Goal: Communication & Community: Answer question/provide support

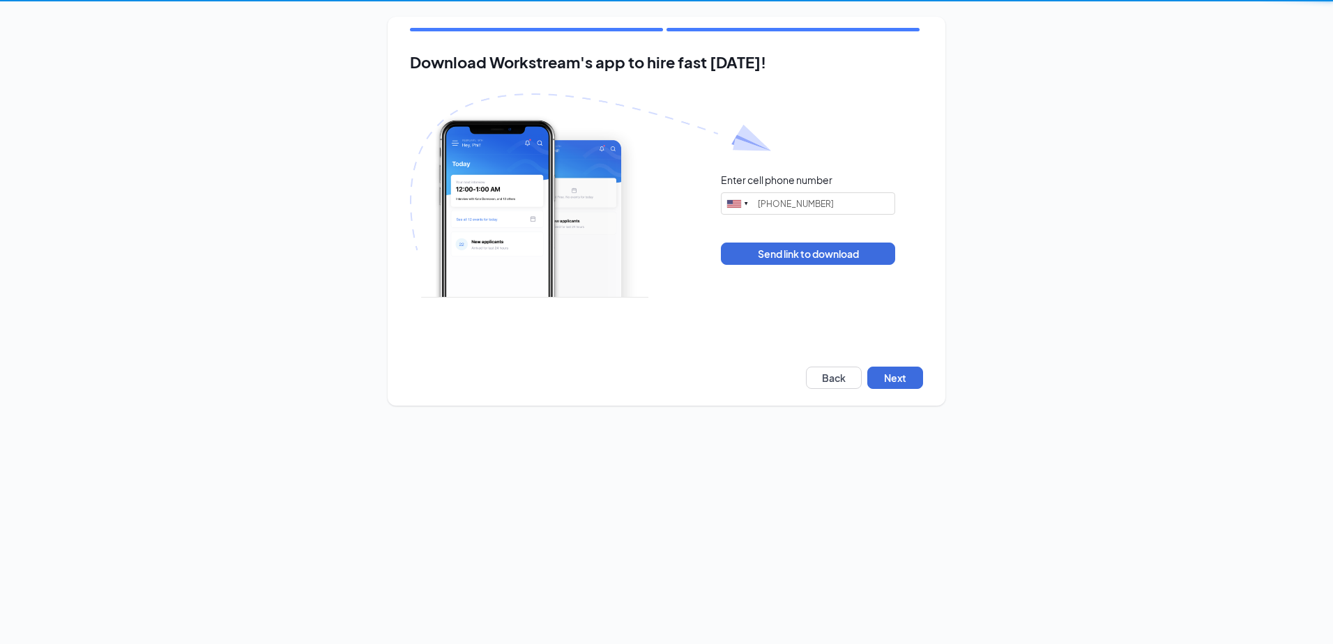
type input "[PHONE_NUMBER]"
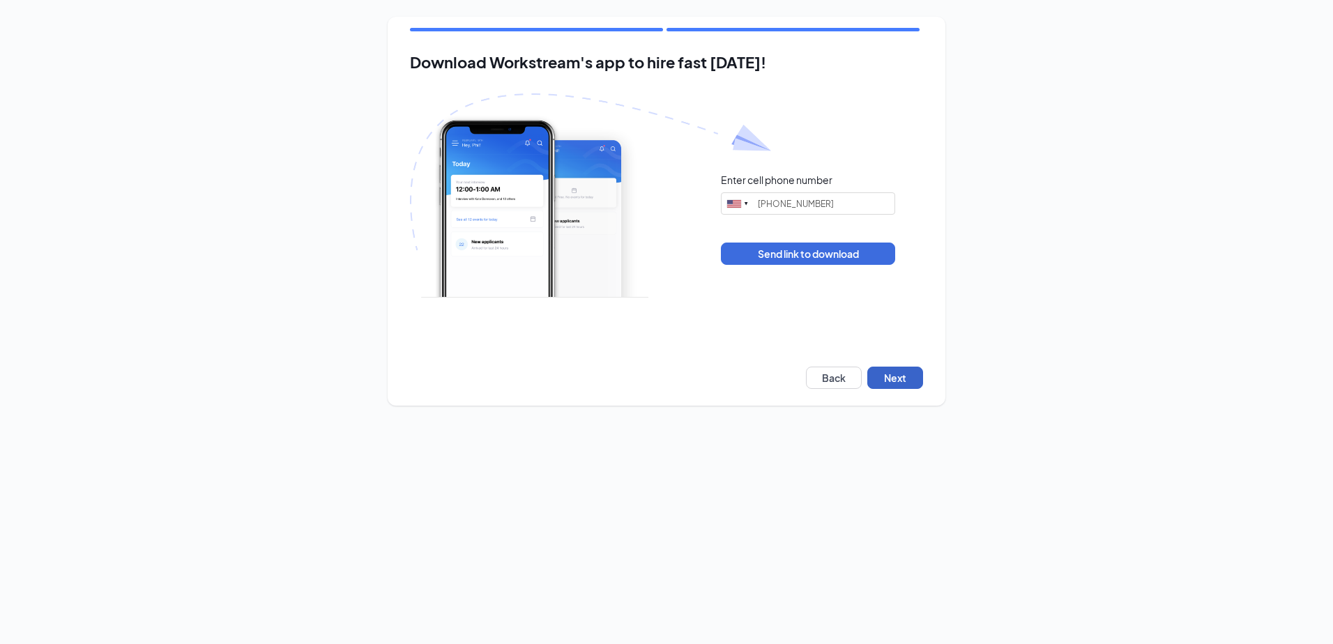
click at [901, 380] on button "Next" at bounding box center [895, 378] width 56 height 22
type input "[PHONE_NUMBER]"
click at [898, 377] on button "Next" at bounding box center [895, 378] width 56 height 22
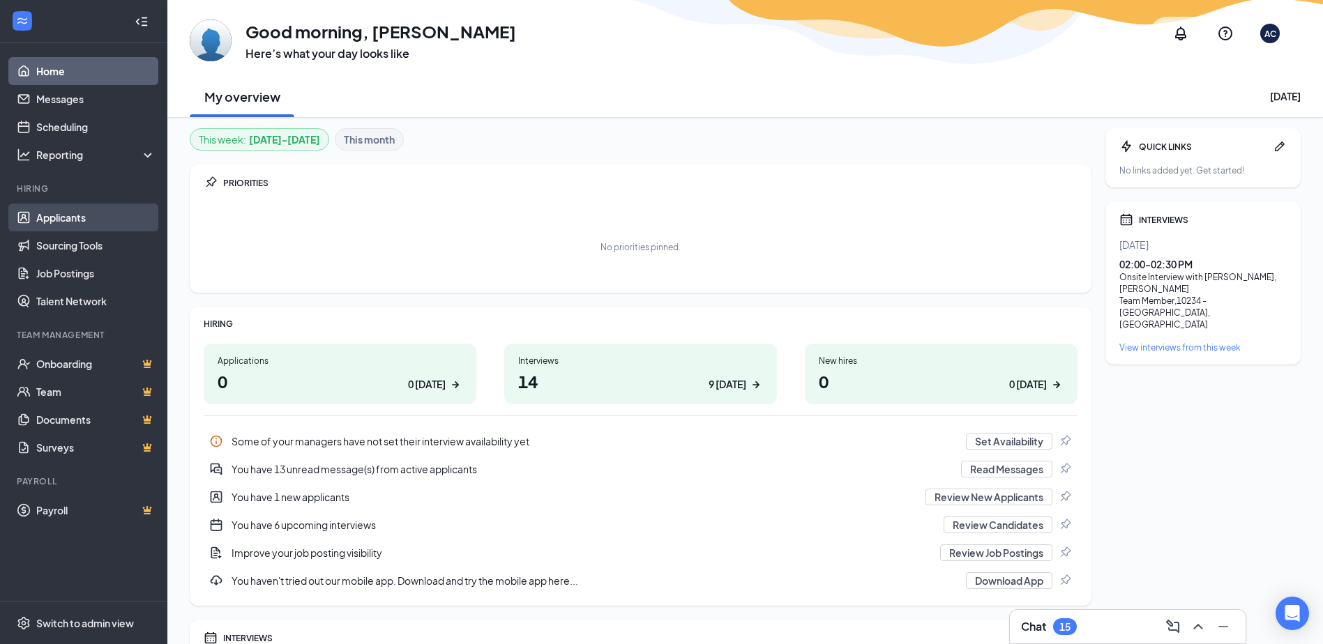
click at [66, 218] on link "Applicants" at bounding box center [95, 218] width 119 height 28
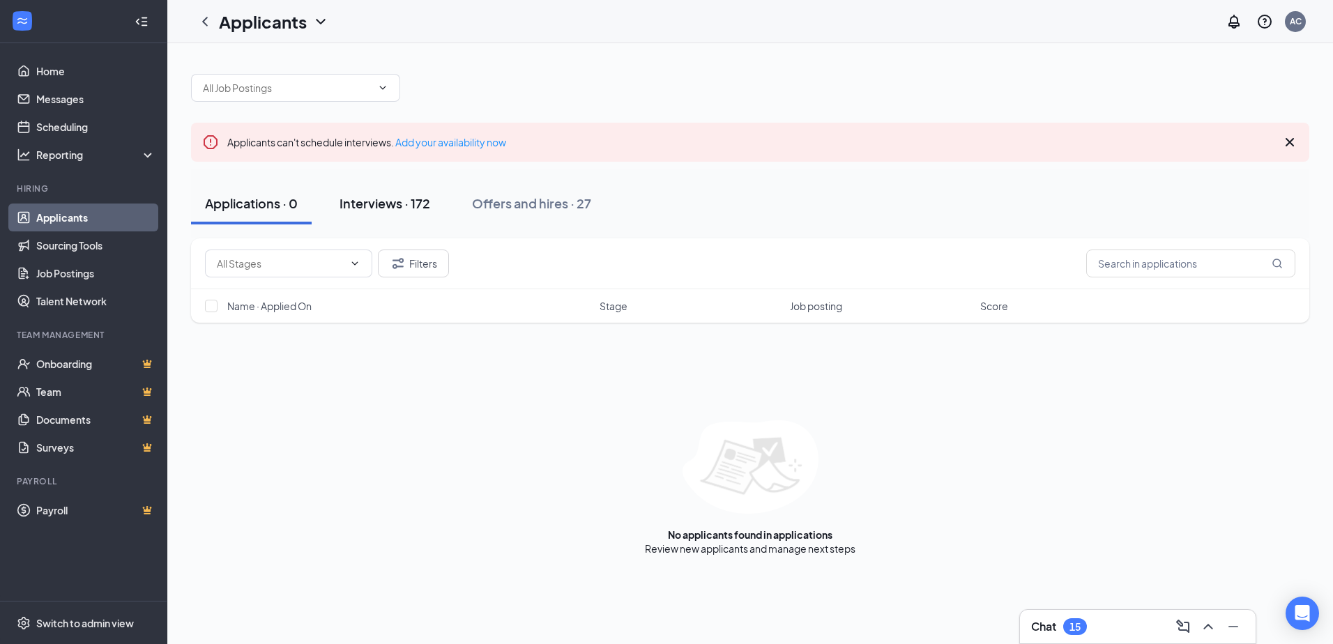
click at [376, 204] on div "Interviews · 172" at bounding box center [385, 203] width 91 height 17
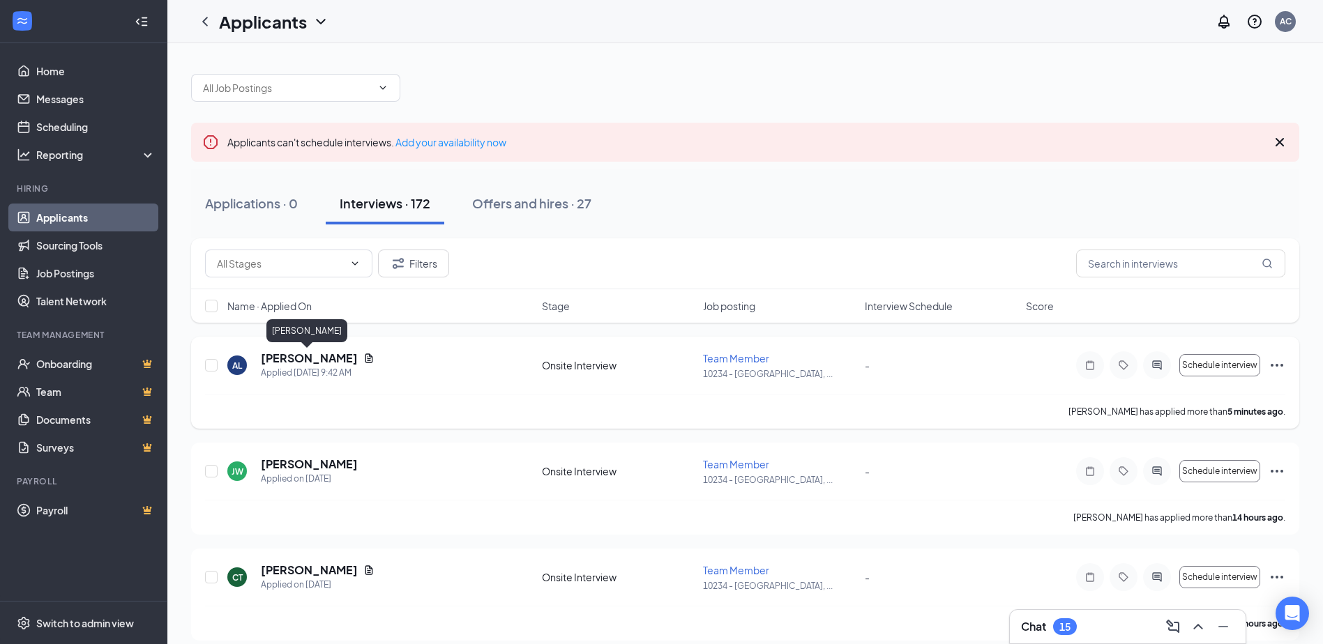
click at [300, 360] on h5 "[PERSON_NAME]" at bounding box center [309, 358] width 97 height 15
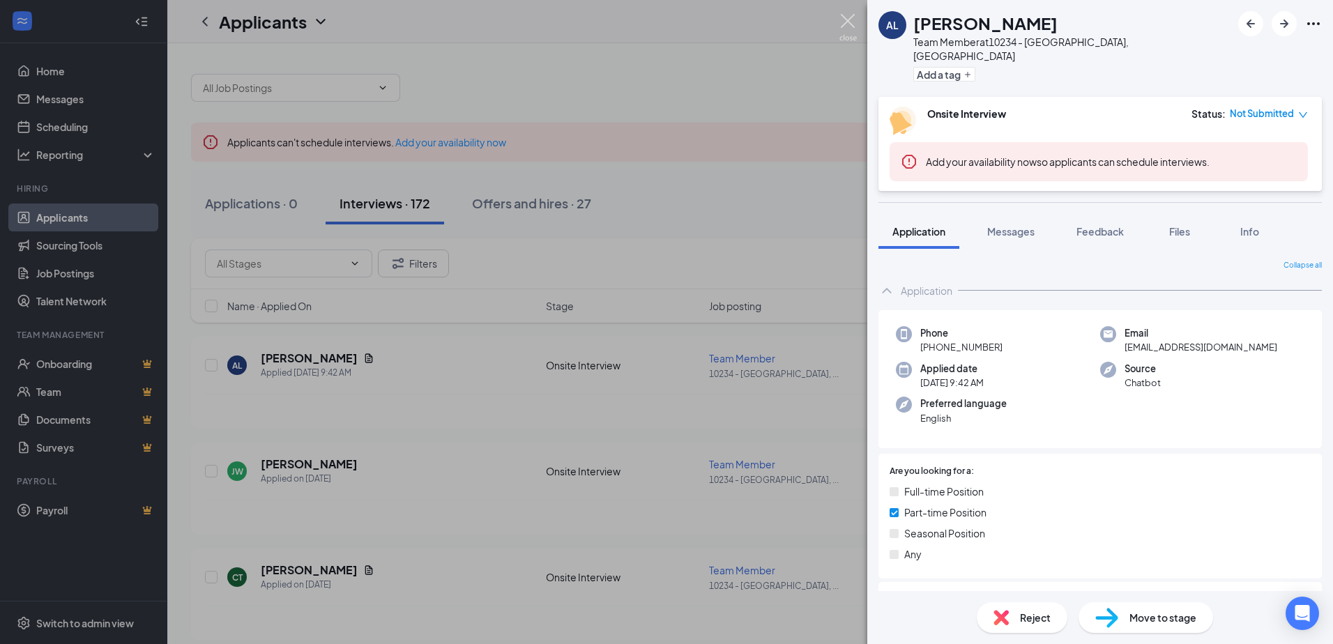
click at [853, 25] on img at bounding box center [847, 27] width 17 height 27
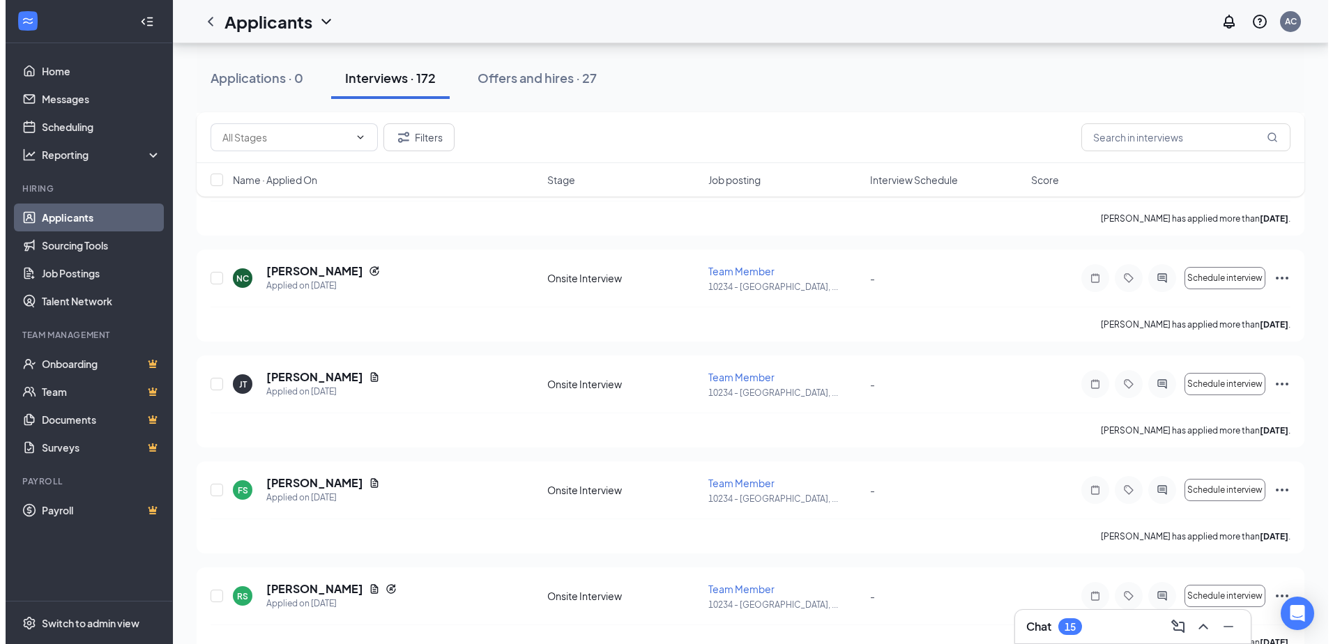
scroll to position [1813, 0]
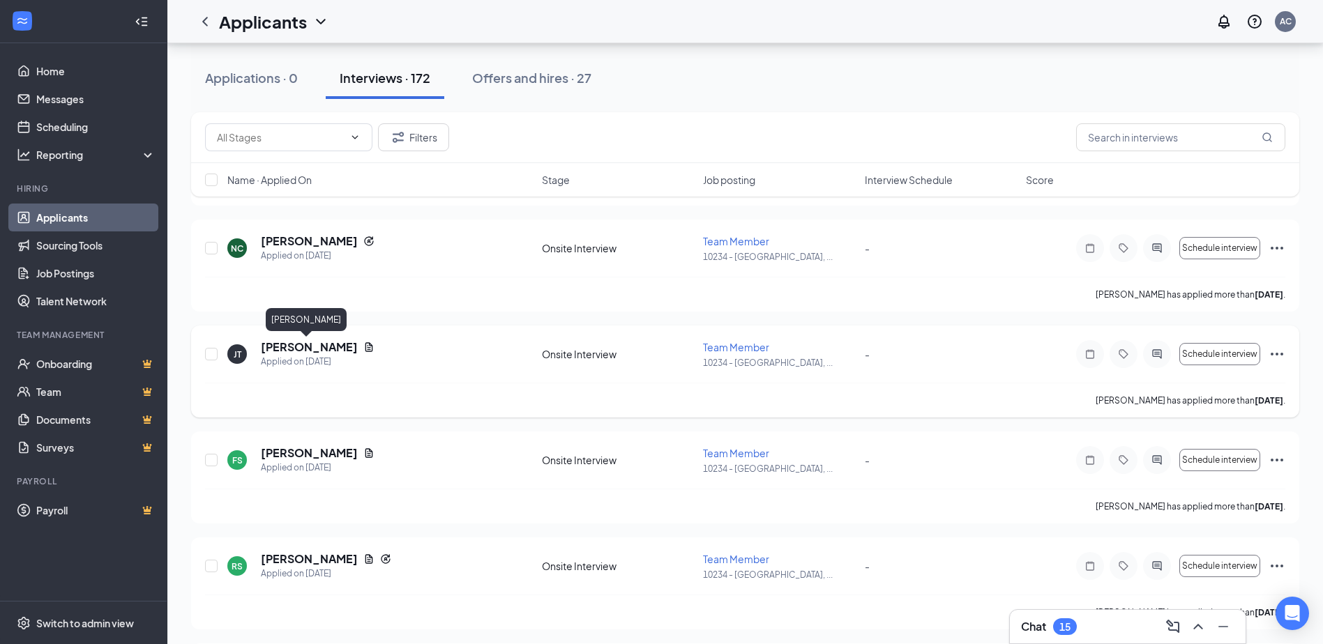
click at [296, 345] on h5 "[PERSON_NAME]" at bounding box center [309, 347] width 97 height 15
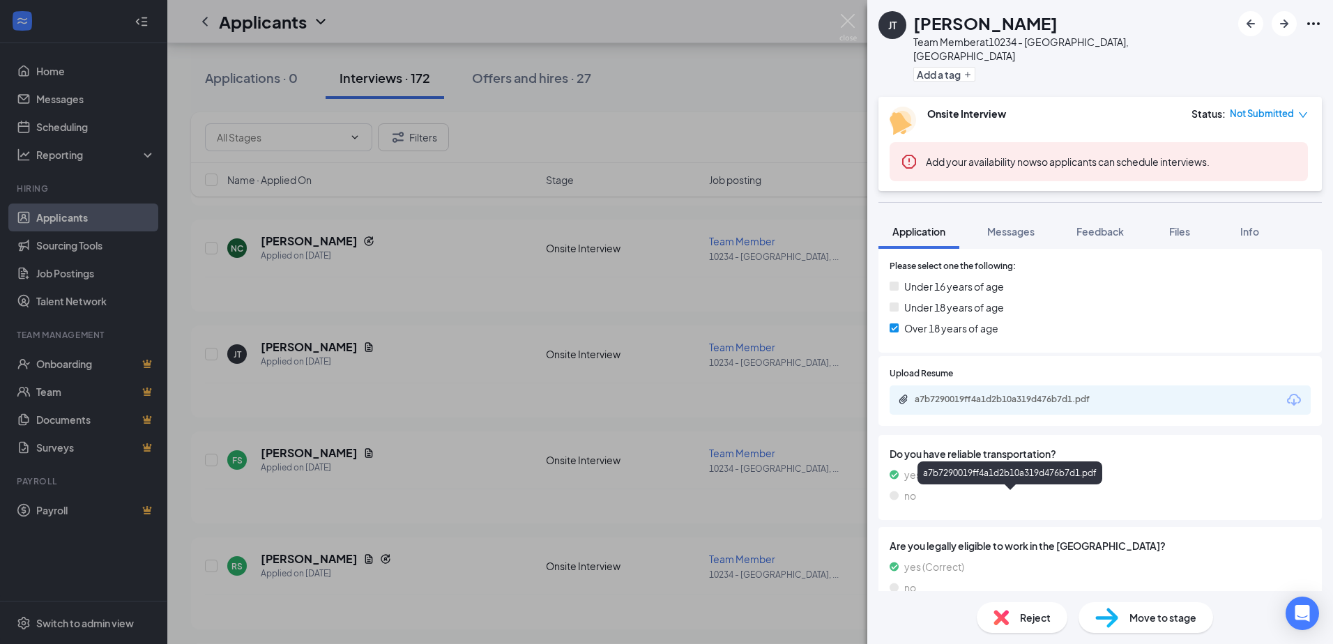
scroll to position [542, 0]
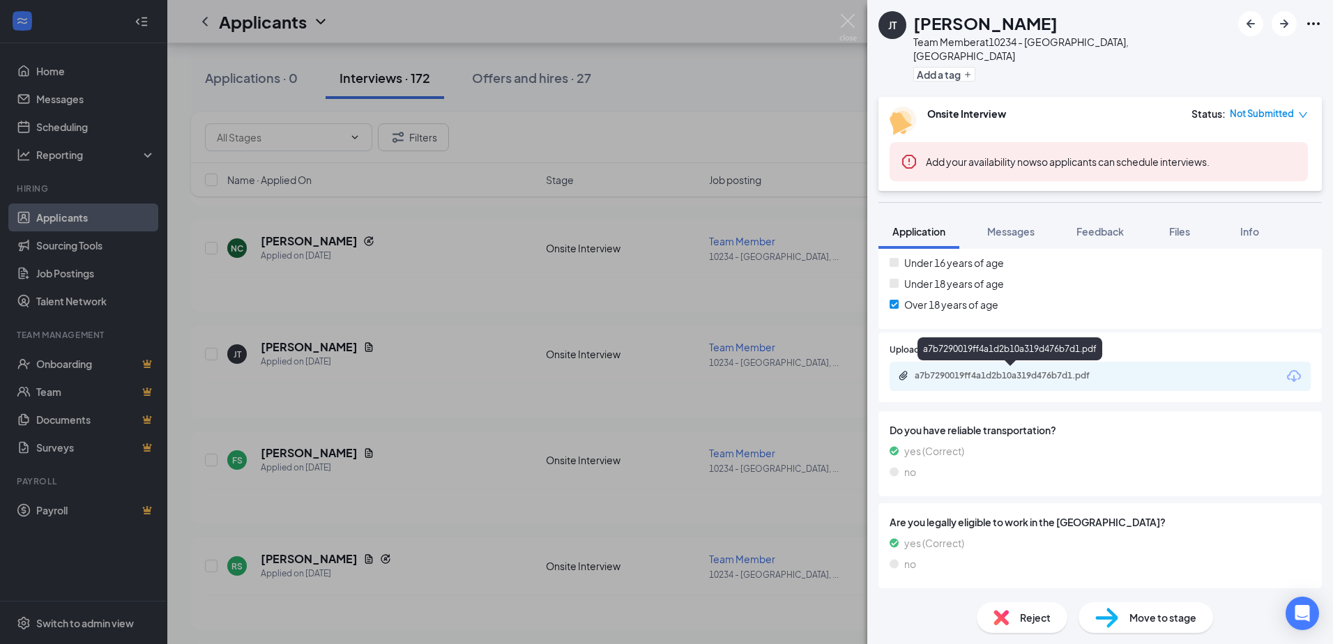
click at [984, 374] on div "a7b7290019ff4a1d2b10a319d476b7d1.pdf" at bounding box center [1012, 375] width 195 height 11
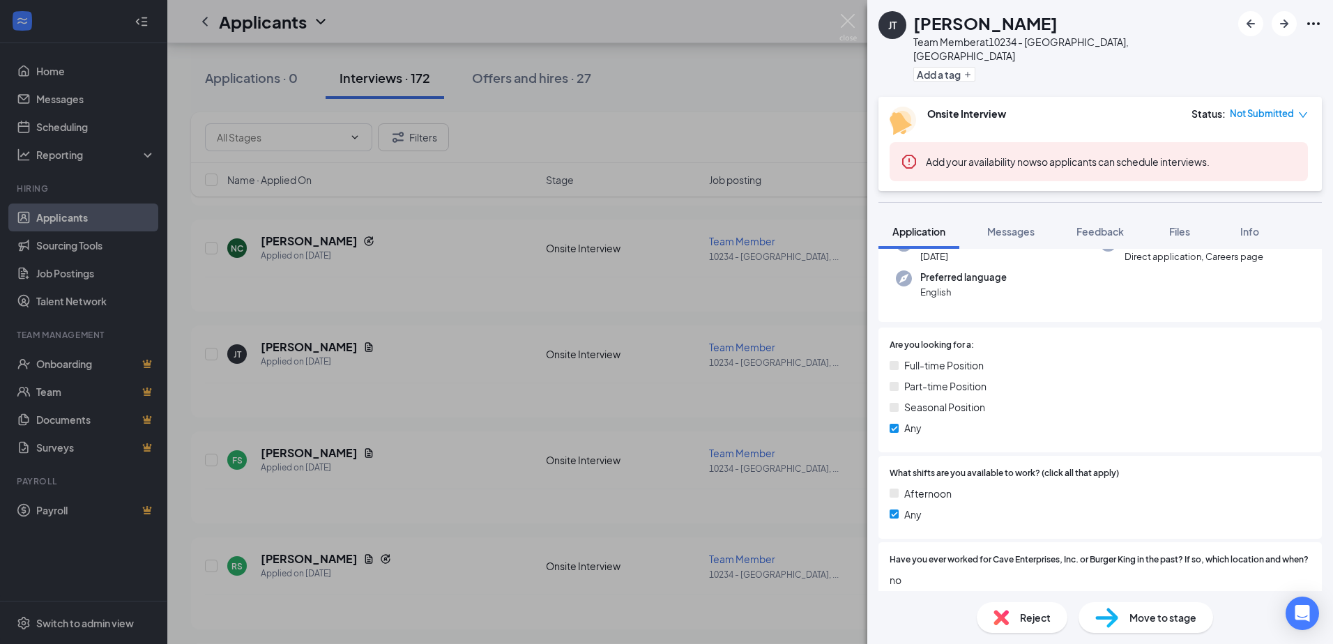
scroll to position [194, 0]
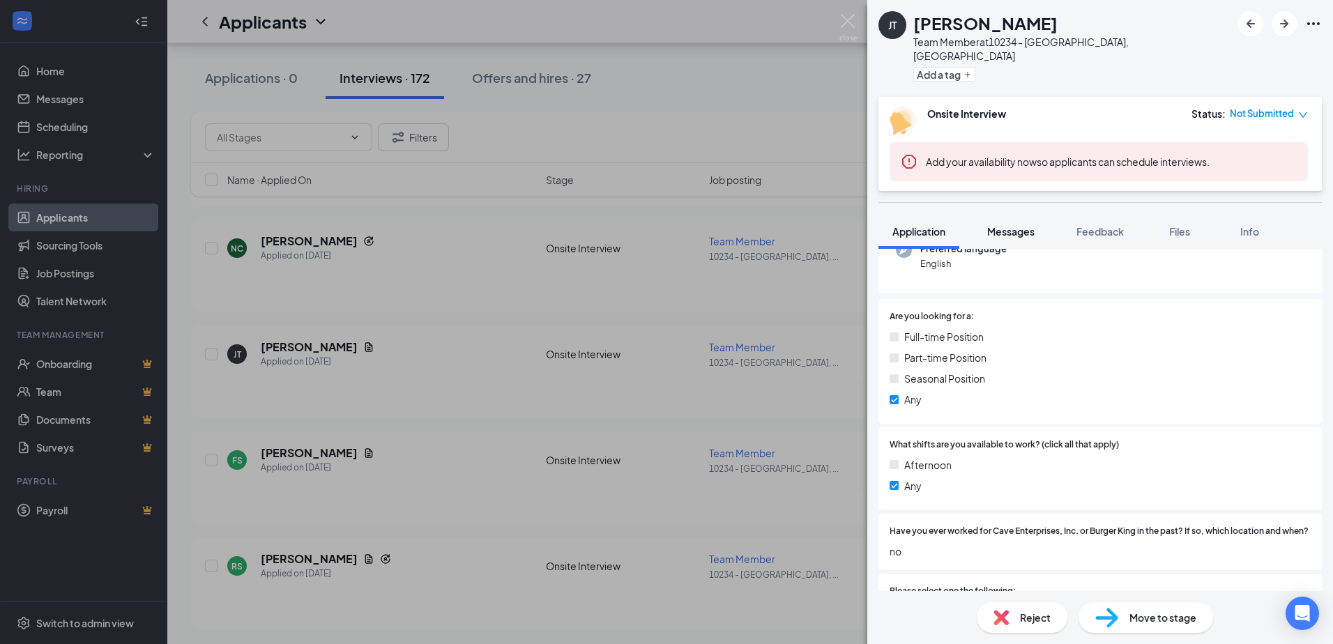
click at [1007, 225] on span "Messages" at bounding box center [1010, 231] width 47 height 13
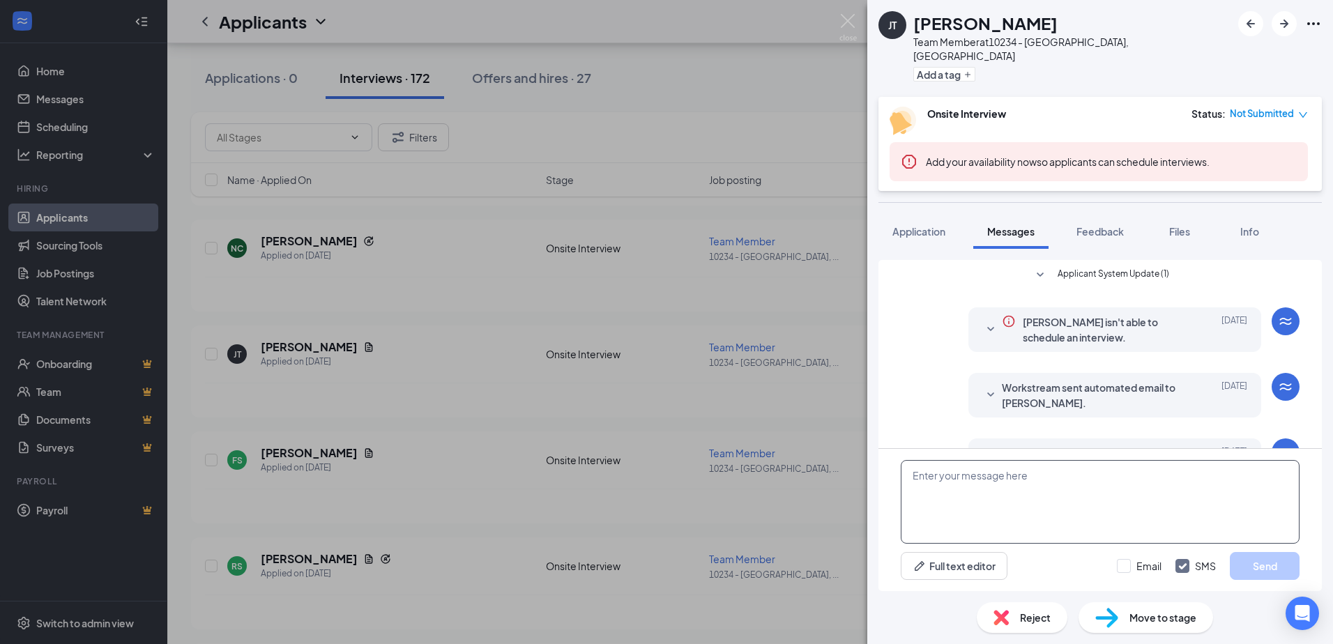
click at [910, 473] on textarea at bounding box center [1100, 502] width 399 height 84
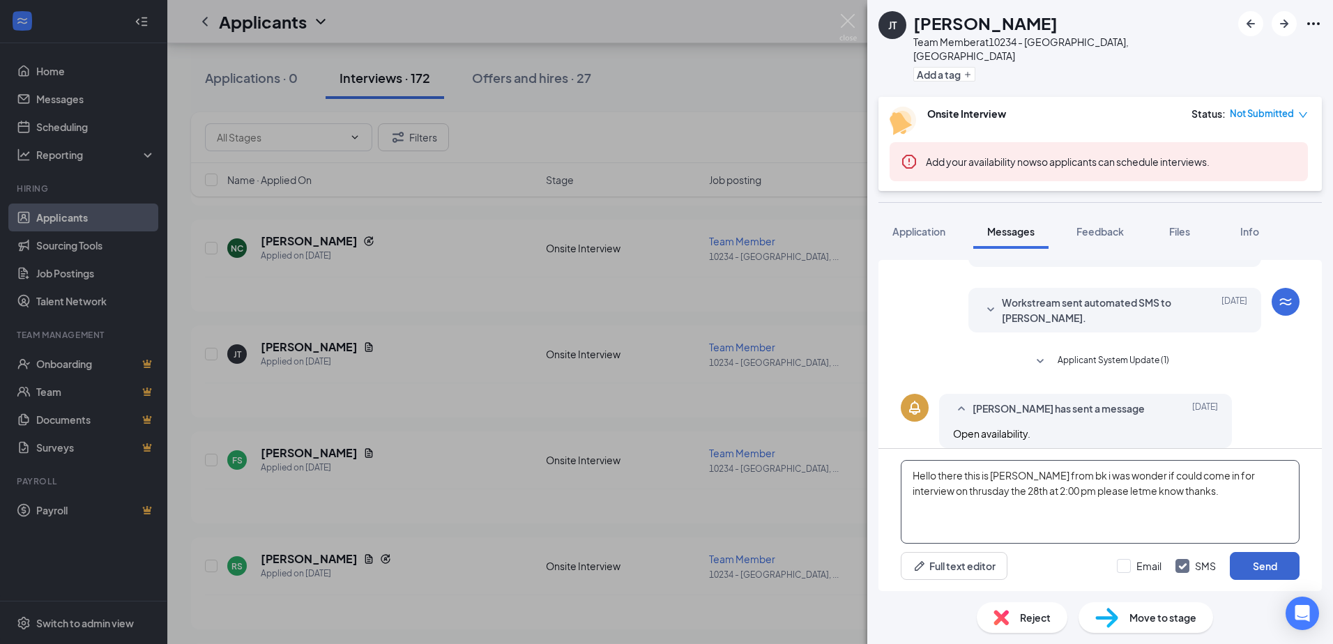
type textarea "Hello there this is [PERSON_NAME] from bk i was wonder if could come in for int…"
click at [1267, 563] on button "Send" at bounding box center [1265, 566] width 70 height 28
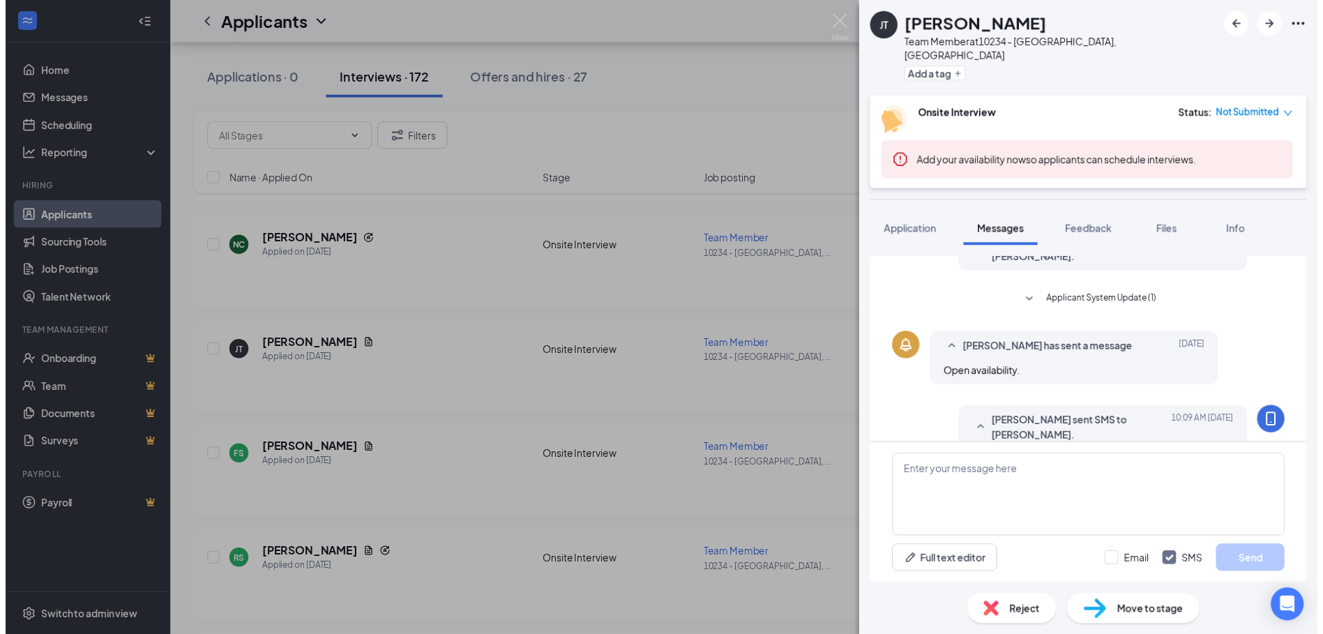
scroll to position [271, 0]
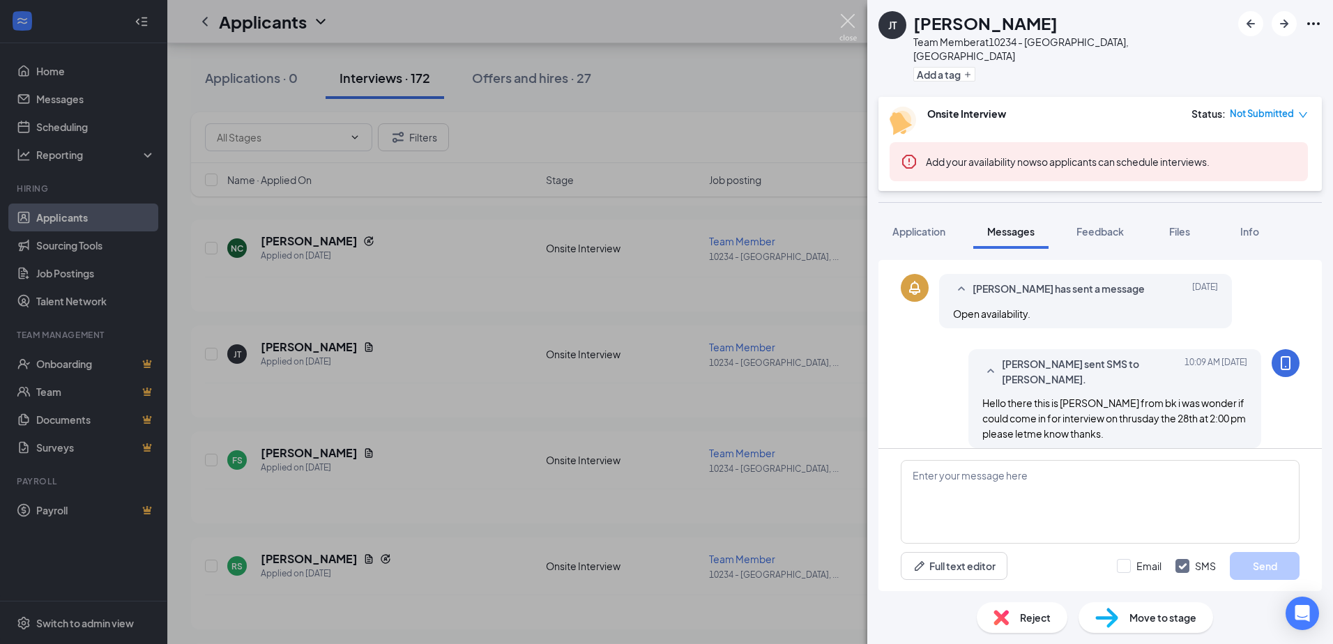
click at [849, 22] on img at bounding box center [847, 27] width 17 height 27
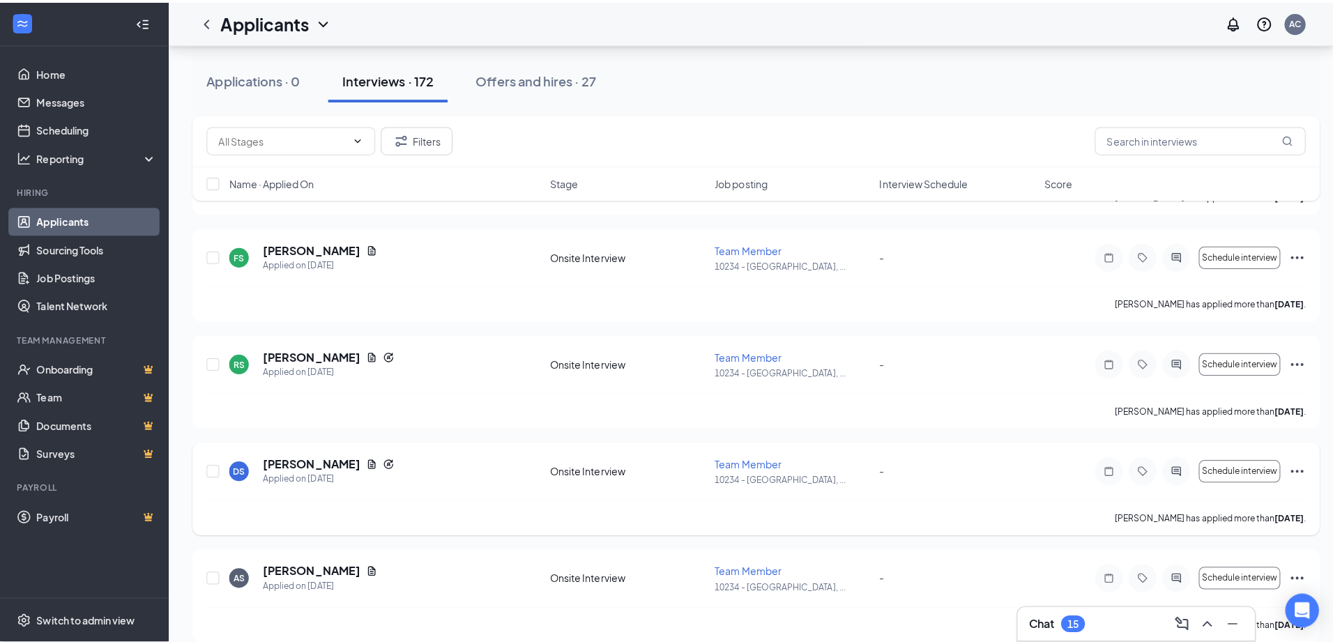
scroll to position [2022, 0]
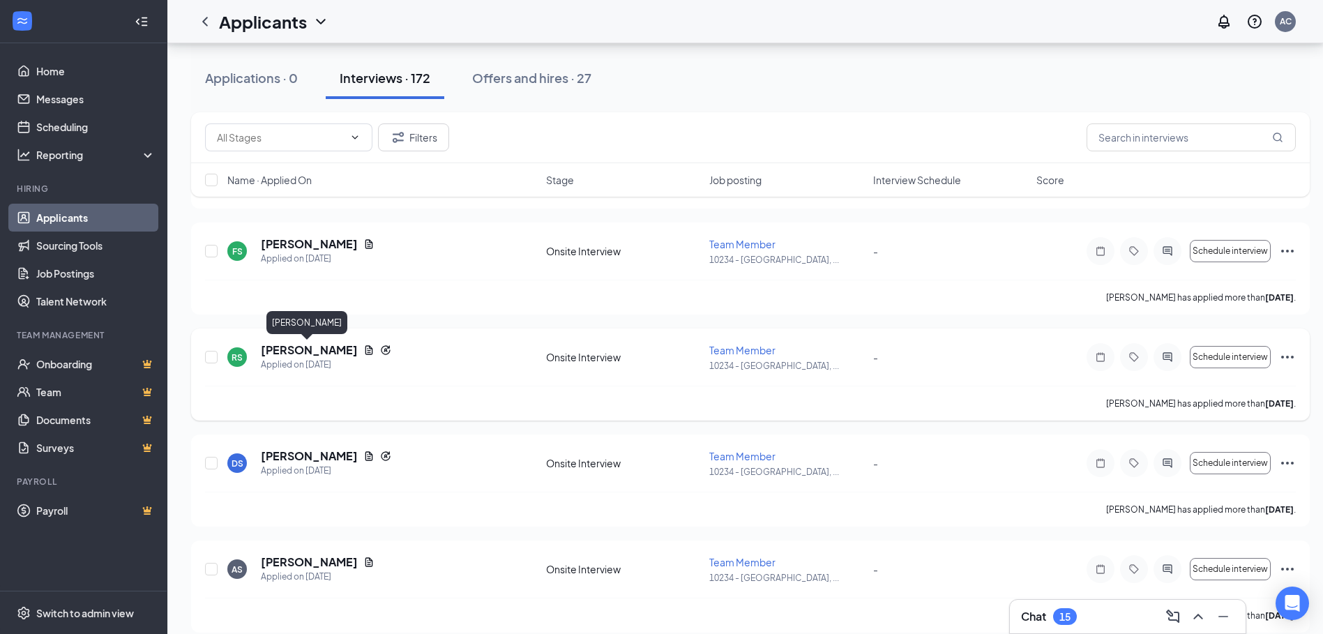
click at [298, 350] on h5 "[PERSON_NAME]" at bounding box center [309, 349] width 97 height 15
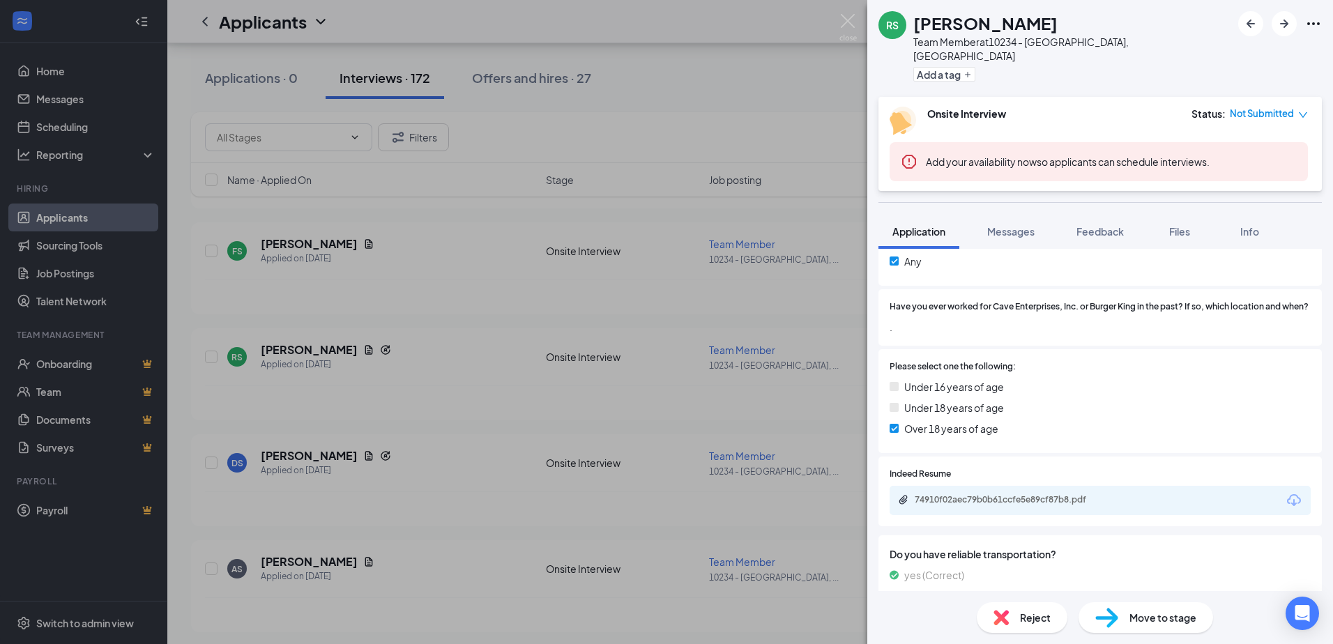
scroll to position [488, 0]
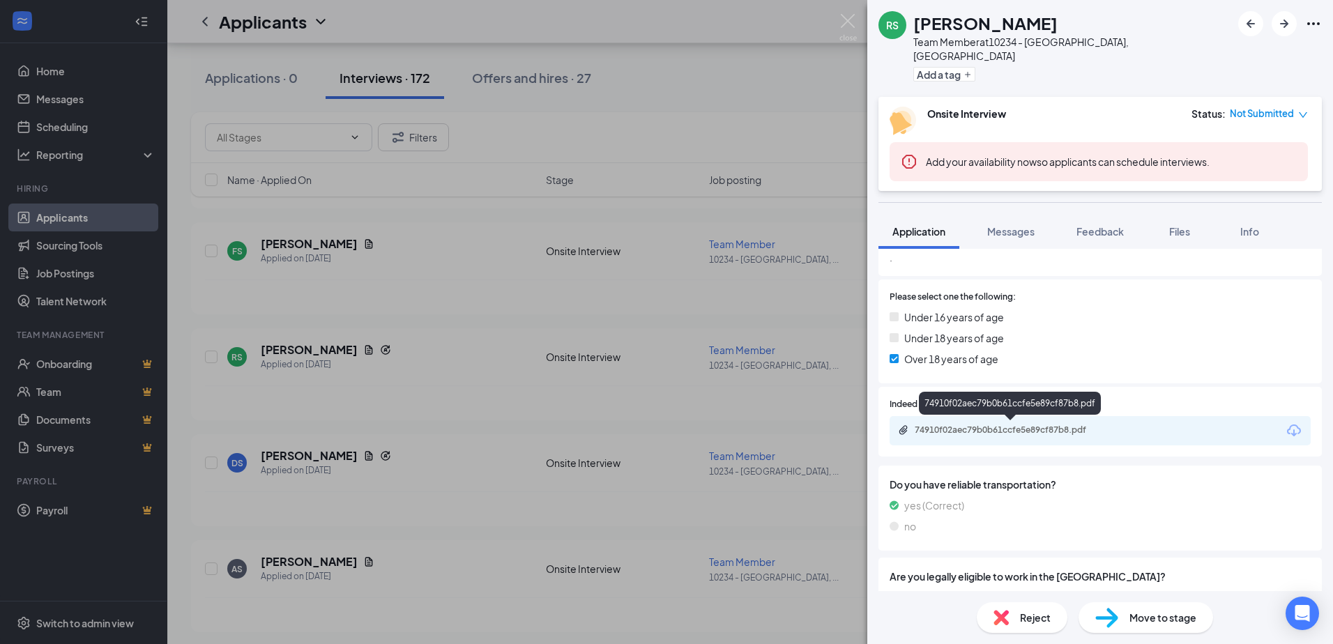
click at [989, 428] on div "74910f02aec79b0b61ccfe5e89cf87b8.pdf" at bounding box center [1012, 430] width 195 height 11
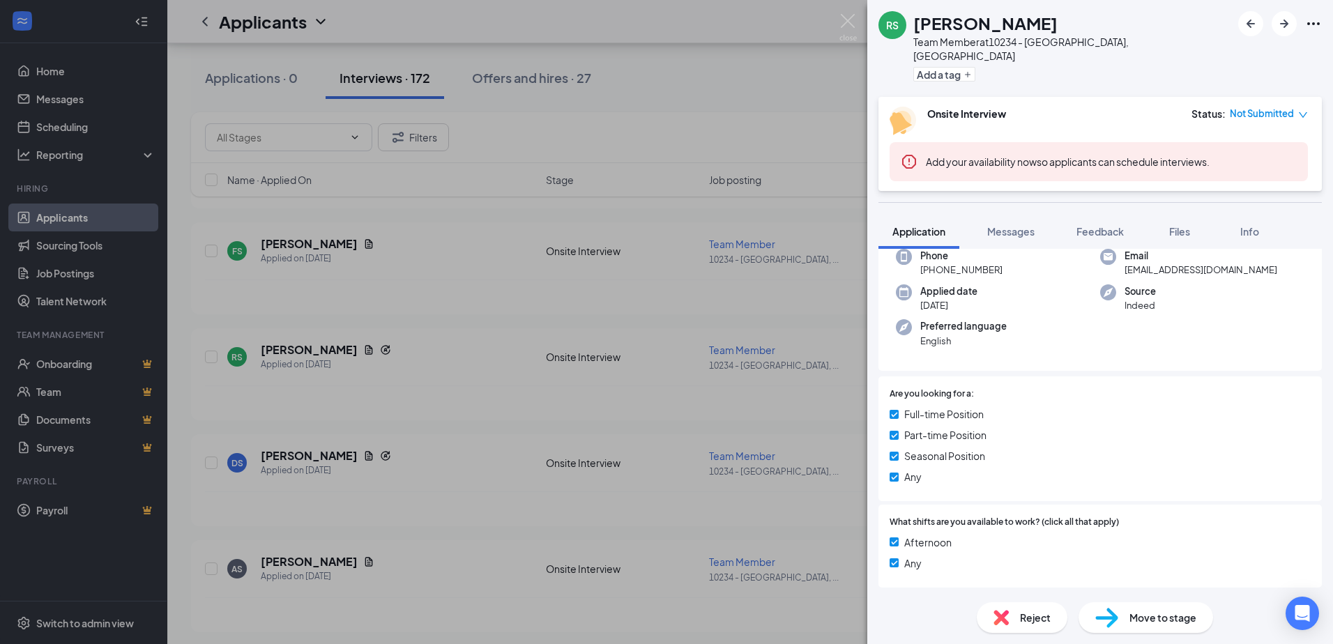
scroll to position [54, 0]
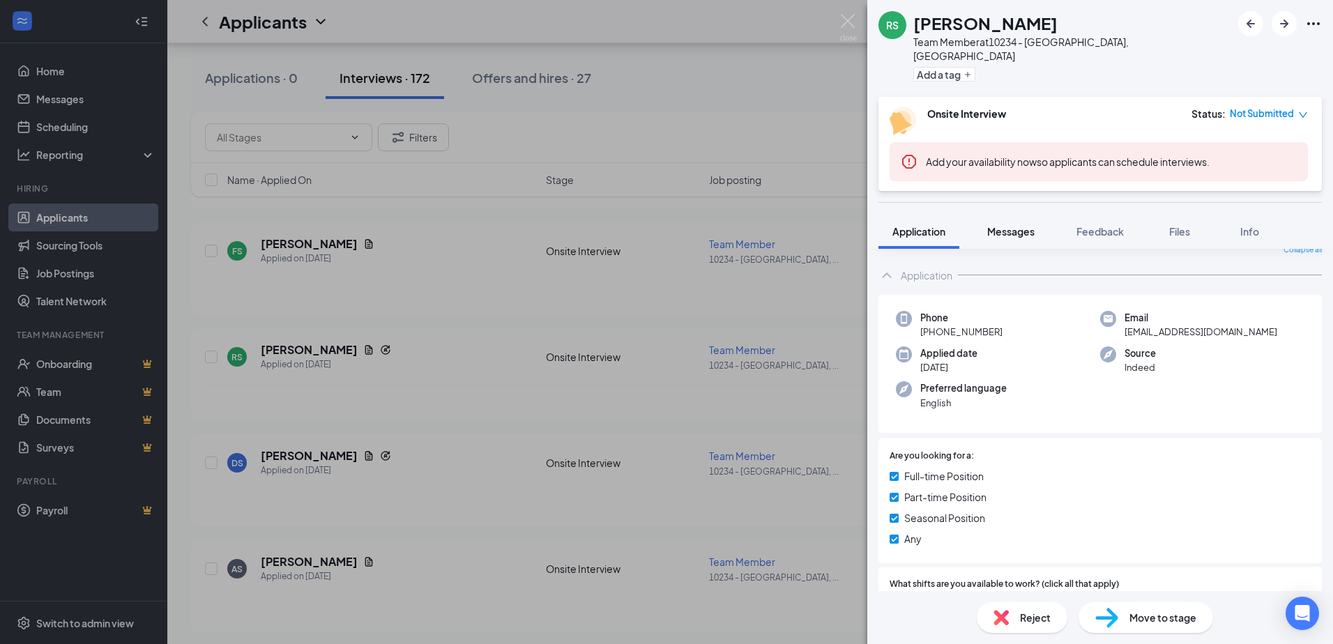
click at [1007, 225] on span "Messages" at bounding box center [1010, 231] width 47 height 13
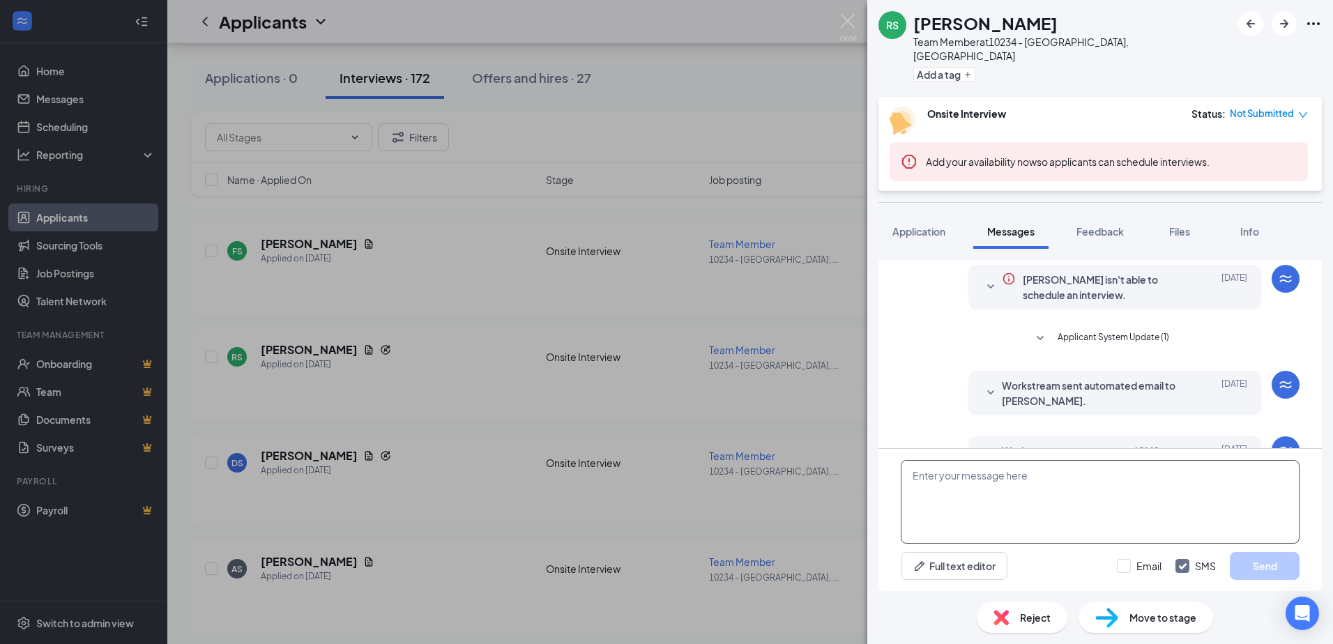
scroll to position [75, 0]
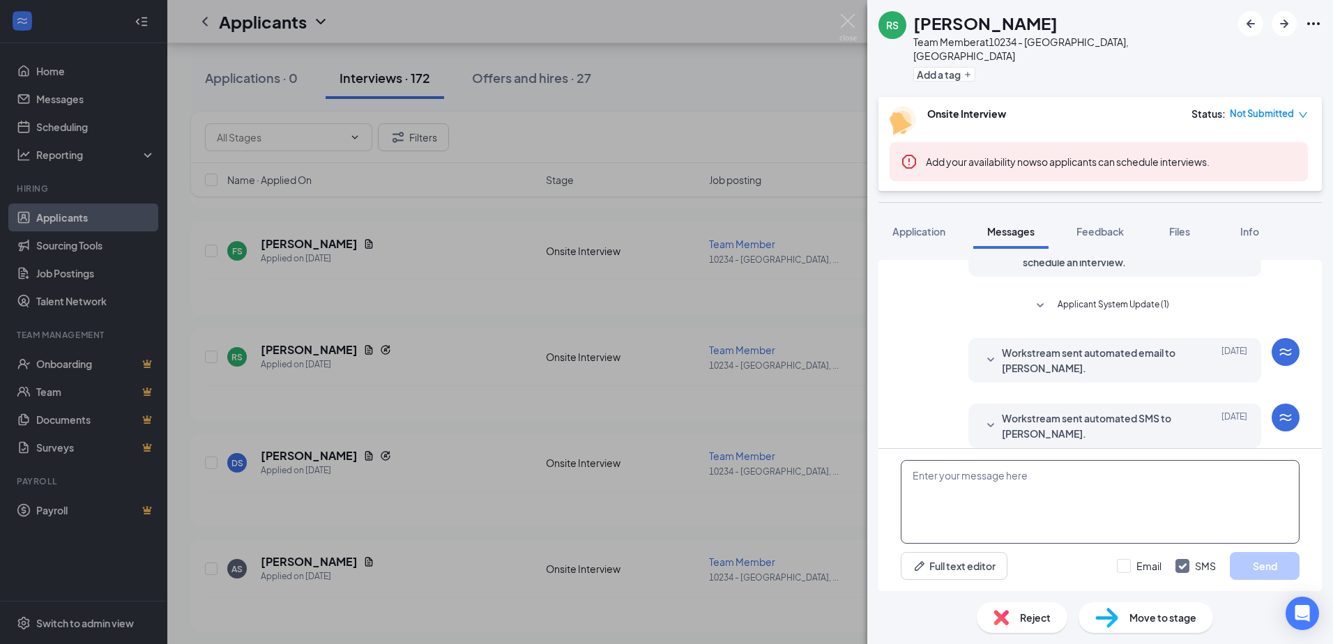
click at [920, 473] on textarea at bounding box center [1100, 502] width 399 height 84
type textarea "h"
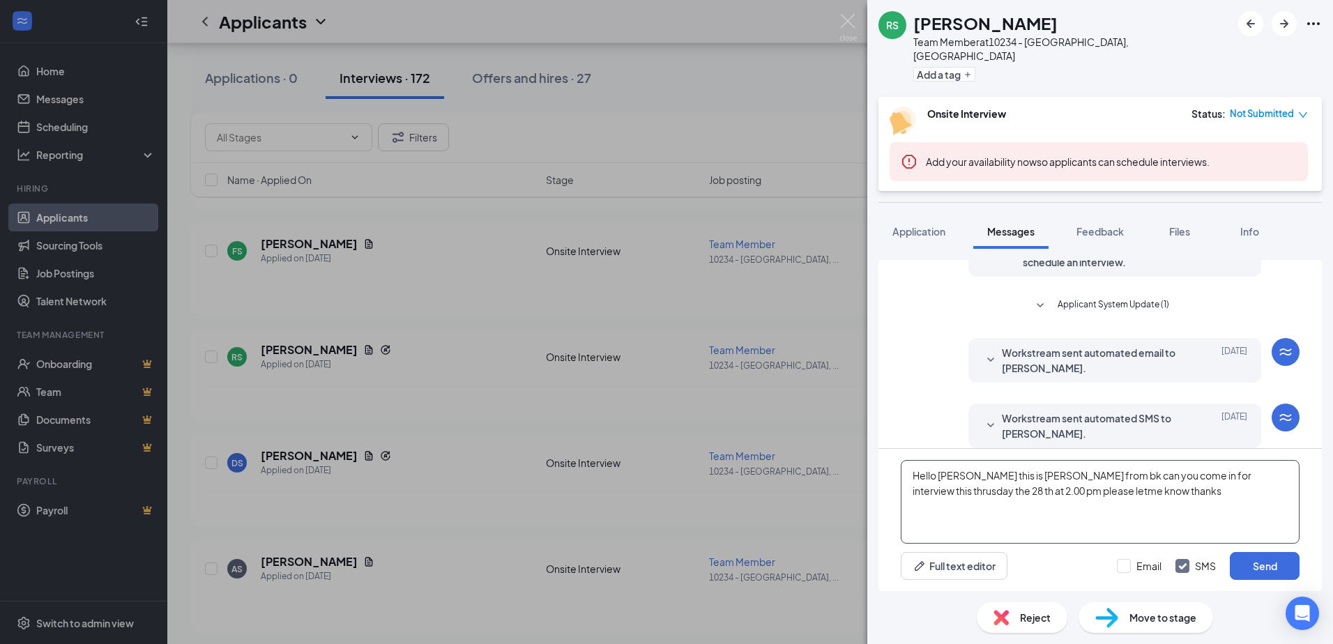
click at [961, 490] on textarea "Hello [PERSON_NAME] this is [PERSON_NAME] from bk can you come in for interview…" at bounding box center [1100, 502] width 399 height 84
click at [1108, 495] on textarea "Hello [PERSON_NAME] this is [PERSON_NAME] from bk can you come in for interview…" at bounding box center [1100, 502] width 399 height 84
type textarea "Hello [PERSON_NAME] this is [PERSON_NAME] from bk can you come in for interview…"
click at [1263, 564] on button "Send" at bounding box center [1265, 566] width 70 height 28
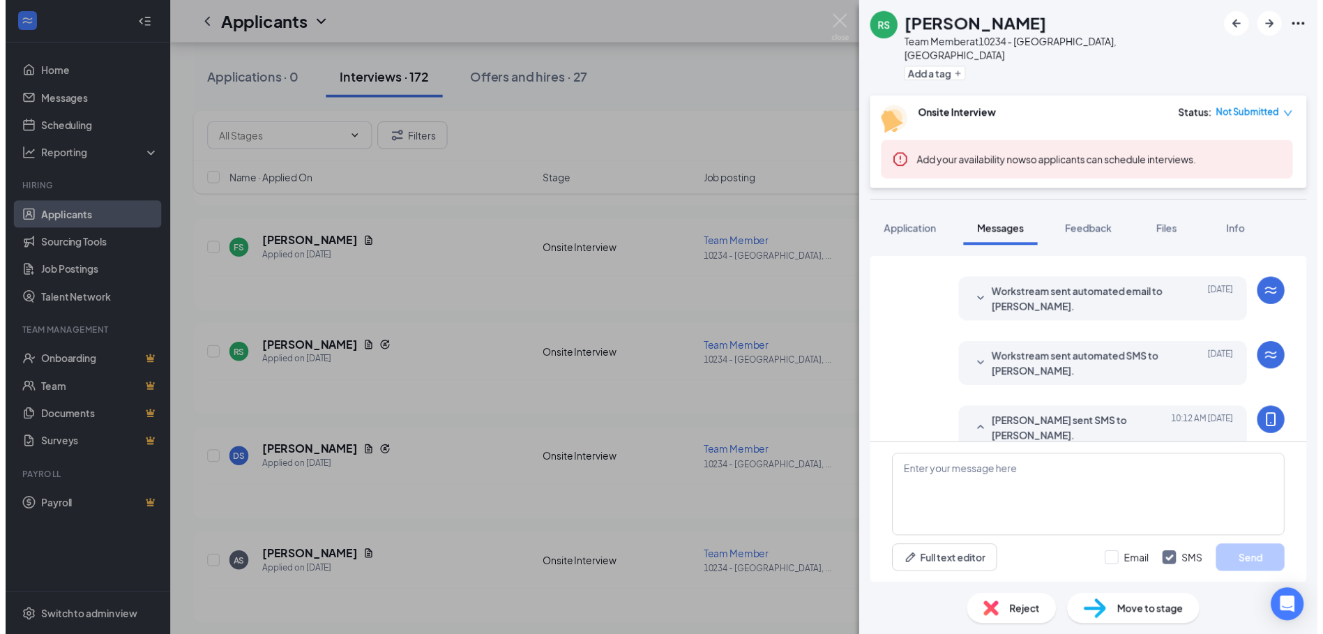
scroll to position [195, 0]
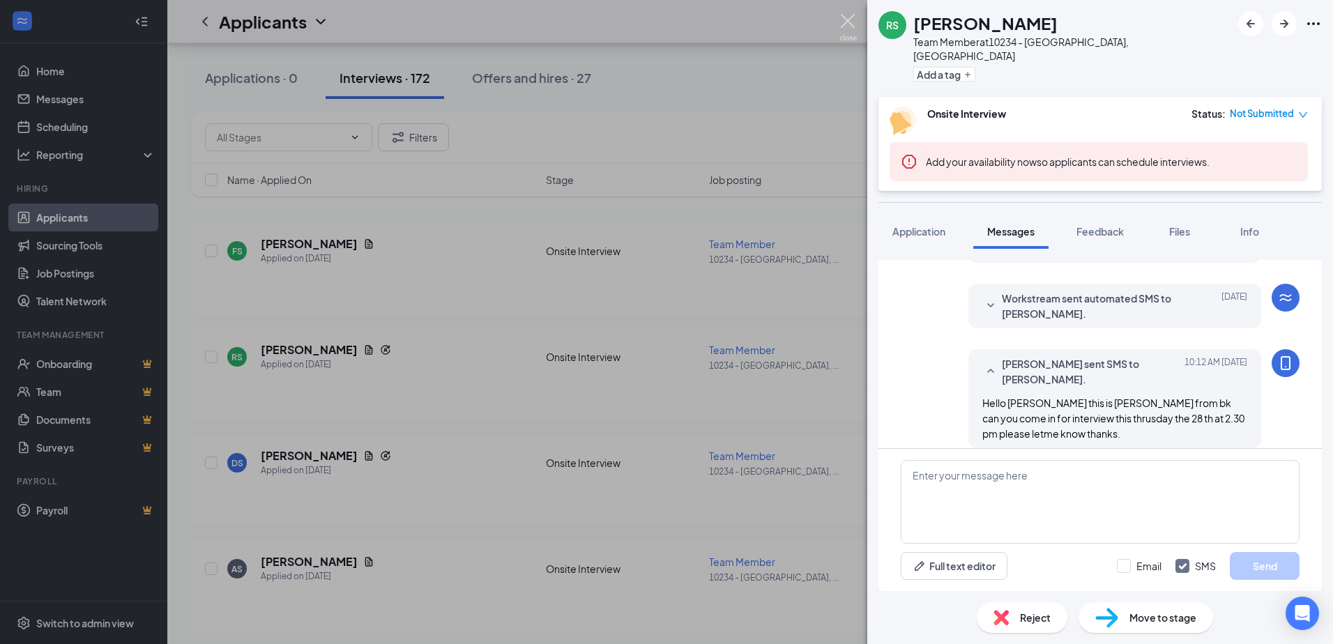
click at [845, 23] on img at bounding box center [847, 27] width 17 height 27
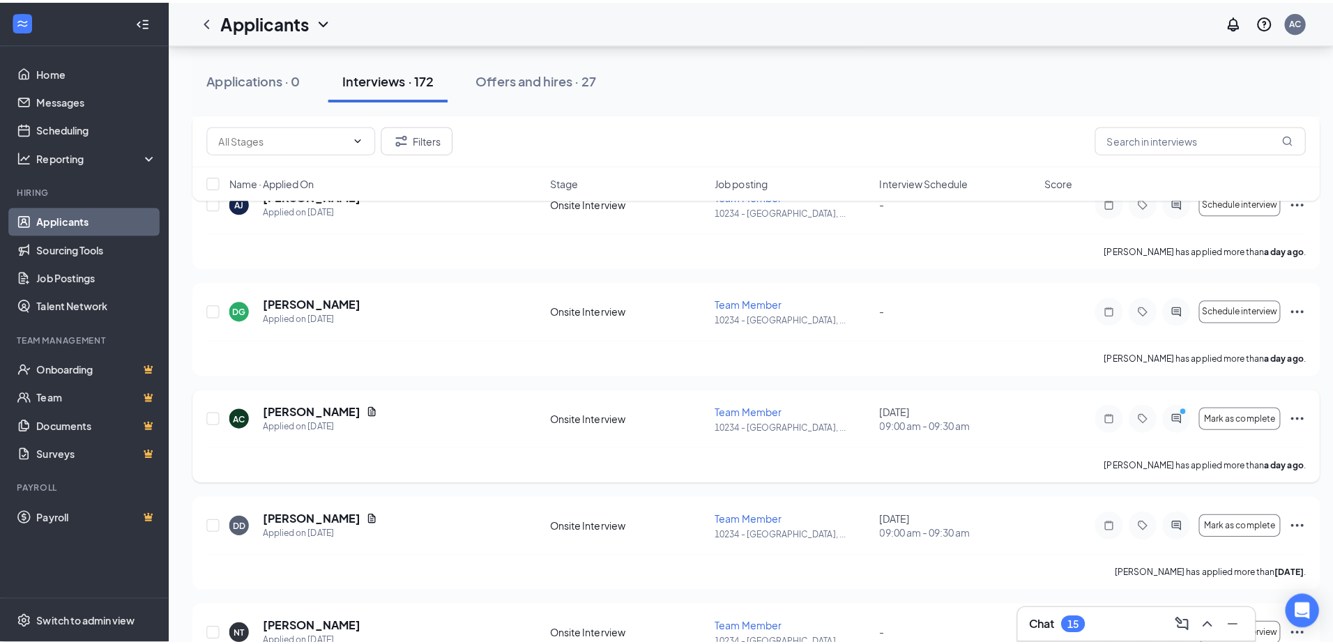
scroll to position [1226, 0]
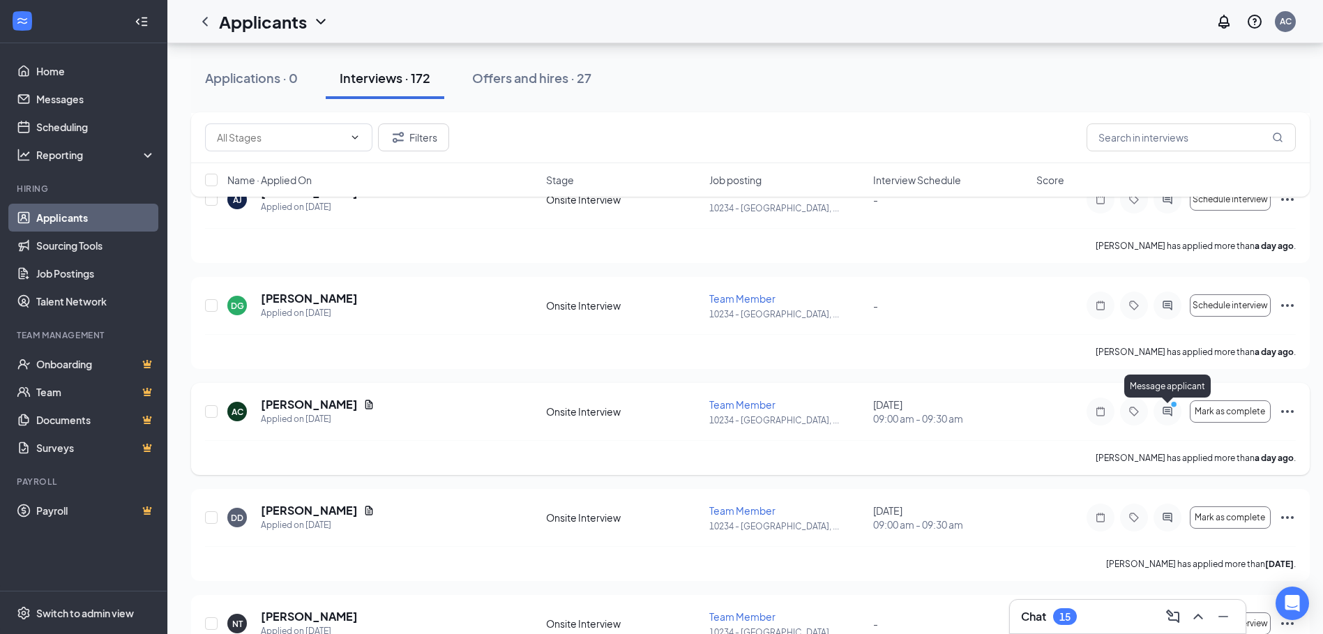
click at [1169, 409] on icon "PrimaryDot" at bounding box center [1175, 405] width 17 height 11
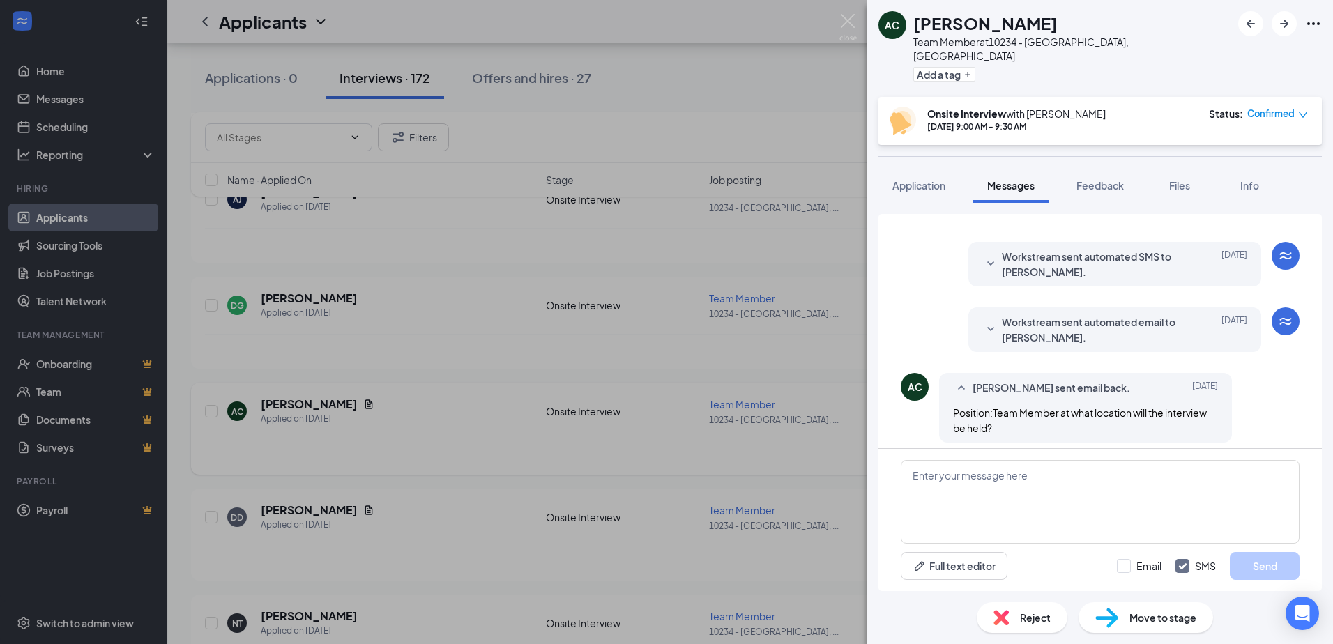
scroll to position [261, 0]
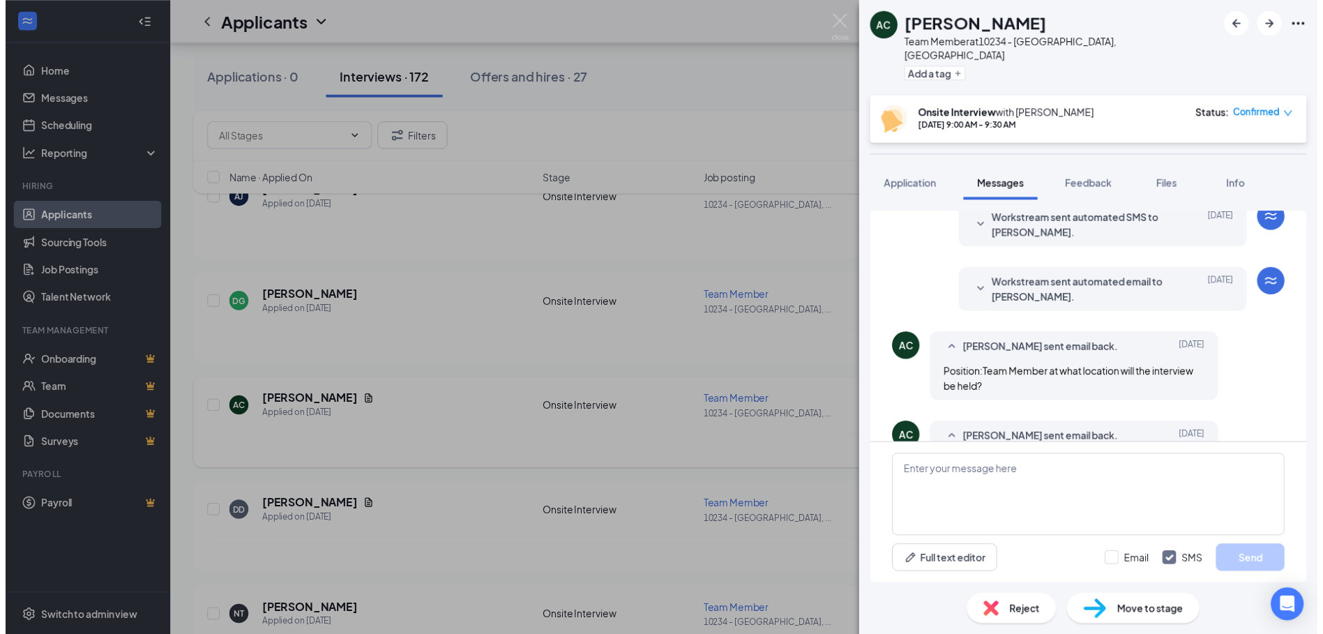
scroll to position [261, 0]
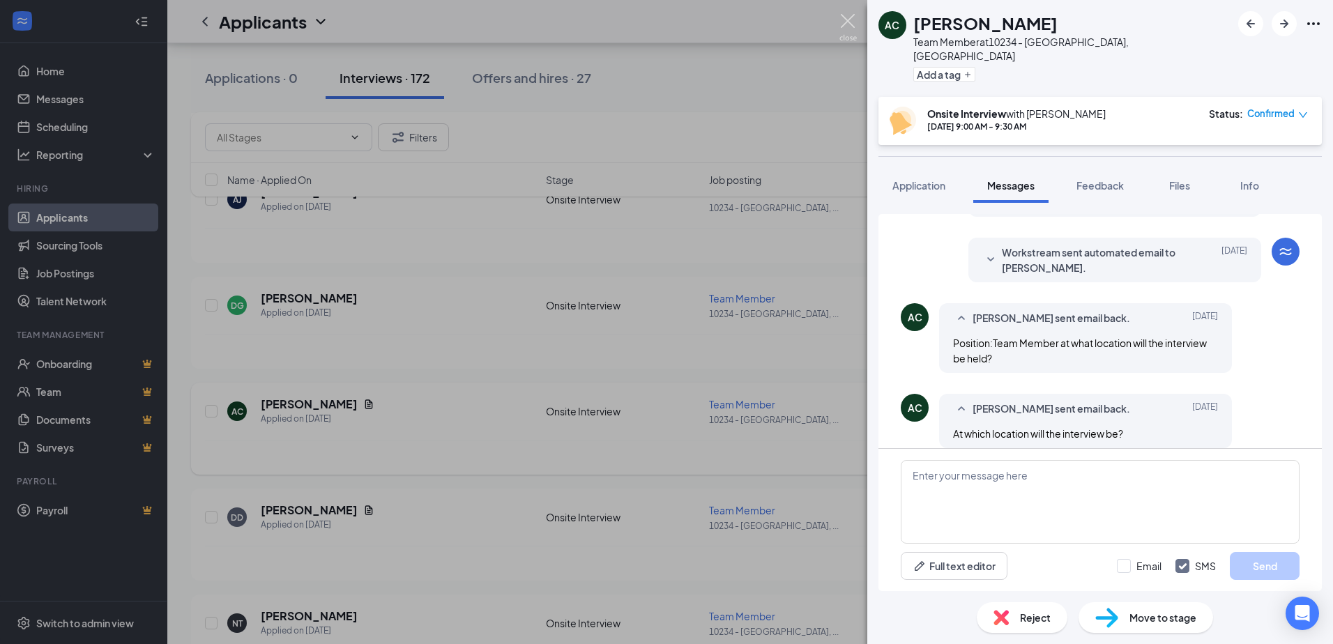
click at [850, 18] on img at bounding box center [847, 27] width 17 height 27
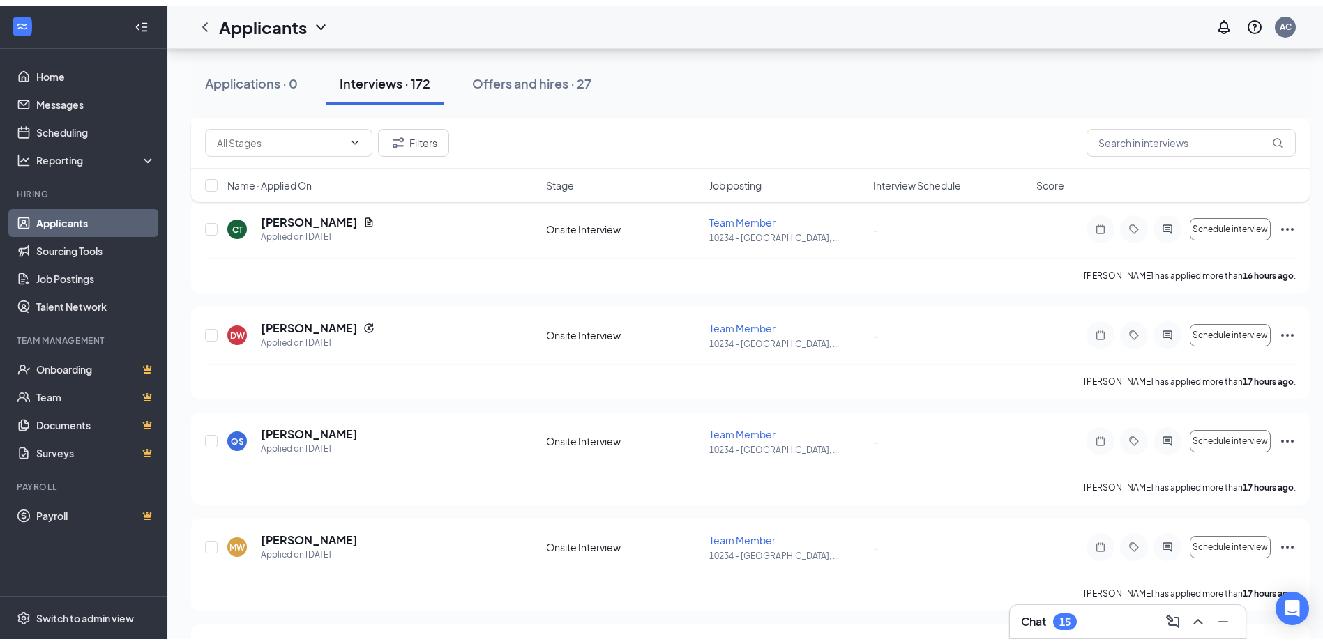
scroll to position [110, 0]
